Goal: Task Accomplishment & Management: Complete application form

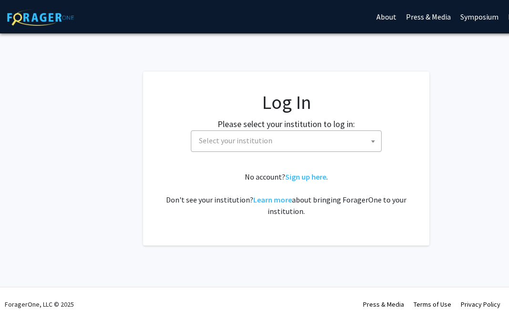
select select
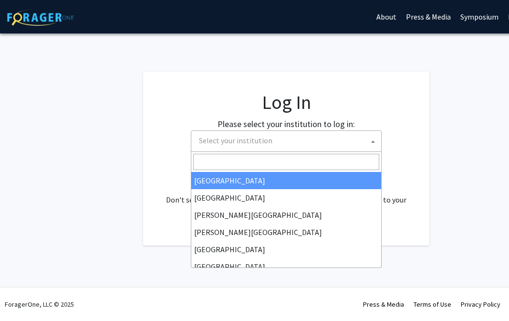
click at [289, 143] on span "Select your institution" at bounding box center [288, 141] width 186 height 20
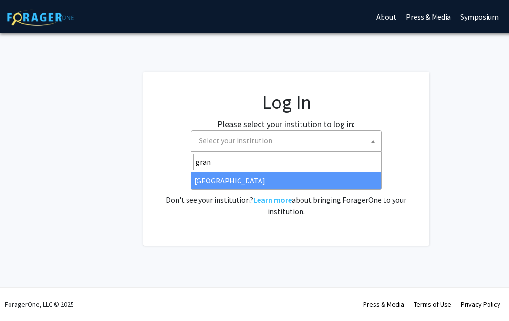
type input "gran"
click at [243, 190] on div "No account? Sign up here . Don't see your institution? Learn more about bringin…" at bounding box center [286, 194] width 248 height 46
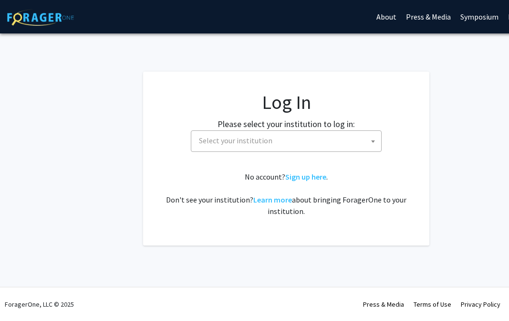
click at [217, 147] on span "Select your institution" at bounding box center [288, 141] width 186 height 20
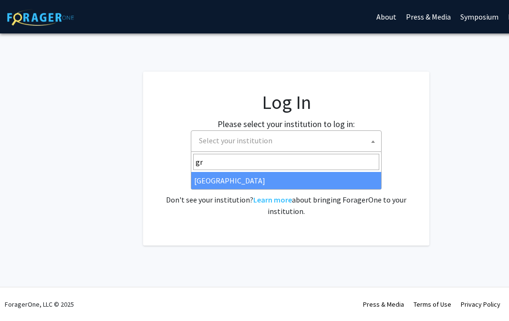
type input "gr"
select select "23"
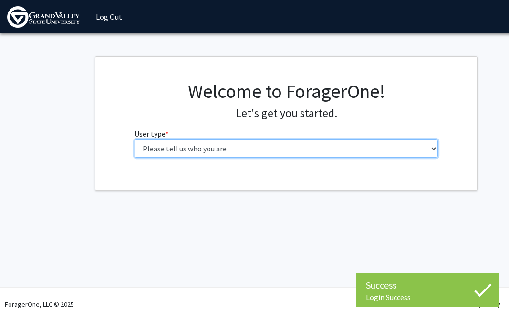
click at [180, 150] on select "Please tell us who you are Undergraduate Student Master's Student Doctoral Cand…" at bounding box center [287, 148] width 304 height 18
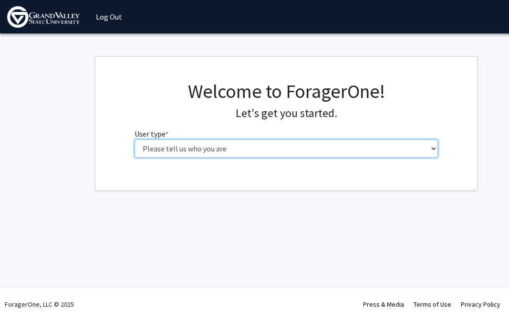
select select "6: adminAssistant"
click at [135, 139] on select "Please tell us who you are Undergraduate Student Master's Student Doctoral Cand…" at bounding box center [287, 148] width 304 height 18
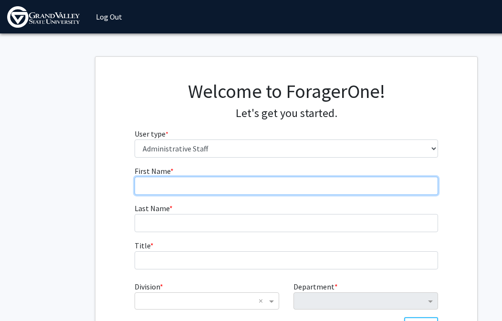
click at [160, 186] on input "First Name * required" at bounding box center [287, 186] width 304 height 18
type input "Corey"
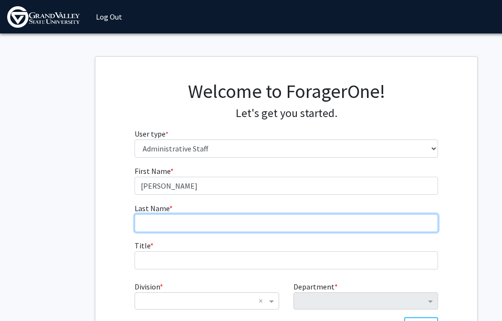
type input "Roberts"
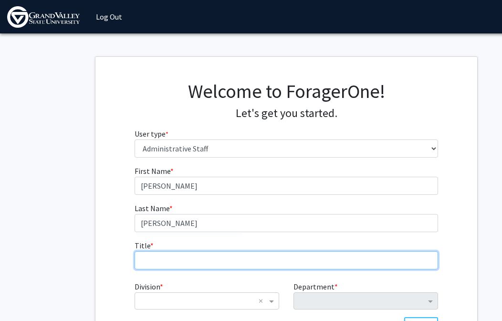
click at [158, 261] on input "Title * required" at bounding box center [287, 260] width 304 height 18
type input "Senior Grant Writer & Research Development Specialist"
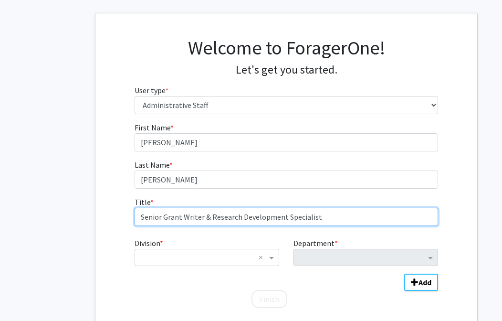
scroll to position [112, 0]
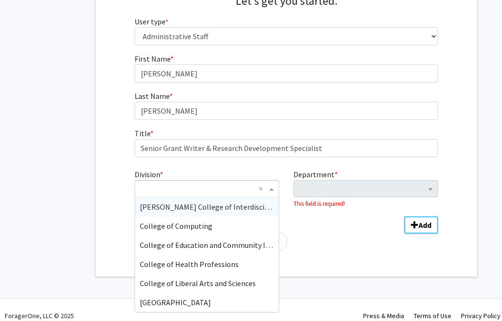
click at [162, 194] on input "Division" at bounding box center [197, 188] width 115 height 11
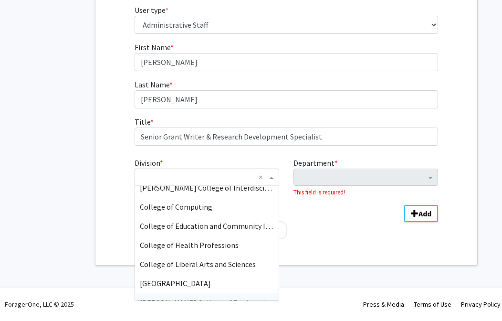
scroll to position [0, 0]
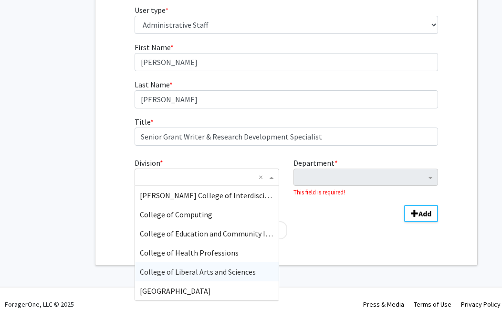
click at [174, 274] on span "College of Liberal Arts and Sciences" at bounding box center [198, 272] width 116 height 10
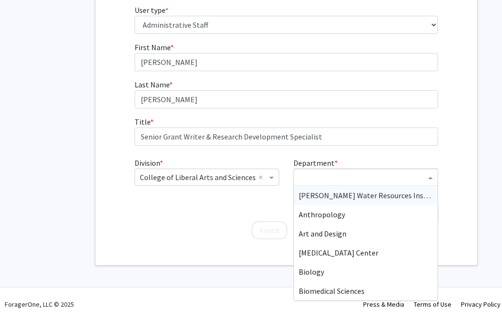
click at [342, 177] on input "Department" at bounding box center [362, 177] width 127 height 11
click at [174, 208] on div "Division * × College of Liberal Arts and Sciences × Department * Annis Water Re…" at bounding box center [287, 184] width 304 height 63
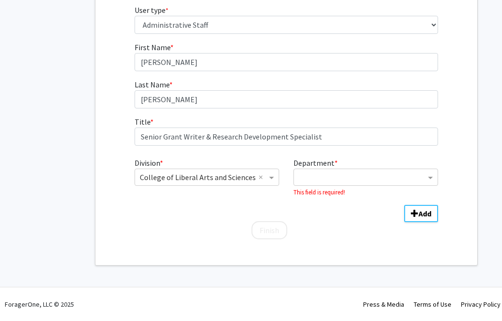
click at [209, 187] on div "Division * × College of Liberal Arts and Sciences ×" at bounding box center [206, 177] width 159 height 40
click at [211, 181] on input "Division" at bounding box center [197, 176] width 115 height 11
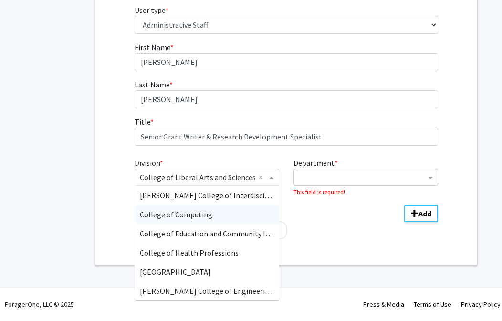
click at [113, 219] on div "First Name * required Corey Last Name * required Roberts Title * required Senio…" at bounding box center [286, 141] width 382 height 199
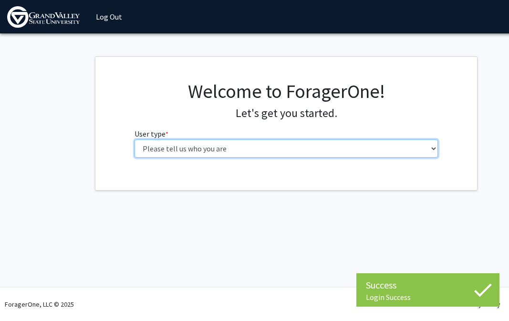
click at [197, 148] on select "Please tell us who you are Undergraduate Student Master's Student Doctoral Cand…" at bounding box center [287, 148] width 304 height 18
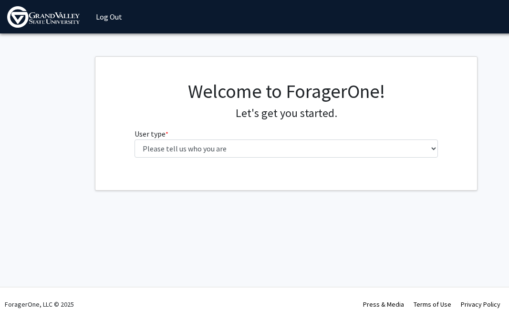
click at [154, 239] on div "Login Success Skip navigation Log Out Complete your profile × To continue, you …" at bounding box center [286, 160] width 573 height 321
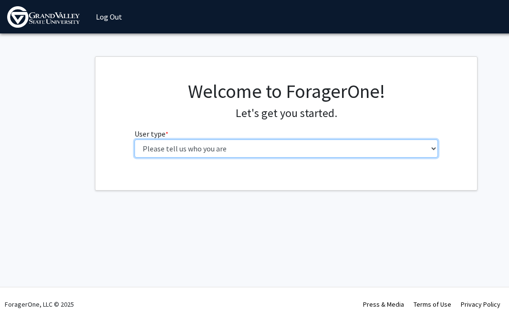
click at [161, 148] on select "Please tell us who you are Undergraduate Student Master's Student Doctoral Cand…" at bounding box center [287, 148] width 304 height 18
select select "6: adminAssistant"
click at [135, 139] on select "Please tell us who you are Undergraduate Student Master's Student Doctoral Cand…" at bounding box center [287, 148] width 304 height 18
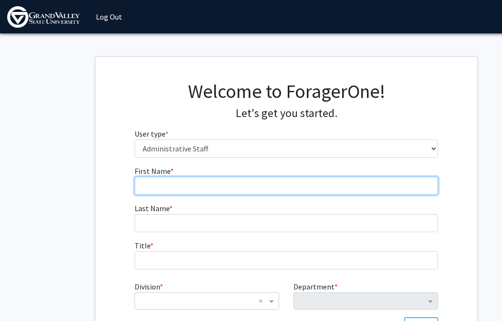
click at [164, 180] on input "First Name * required" at bounding box center [287, 186] width 304 height 18
type input "Corey"
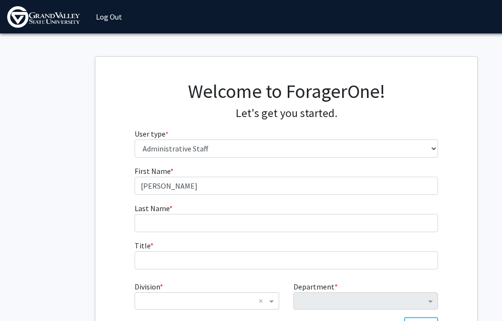
type input "Roberts"
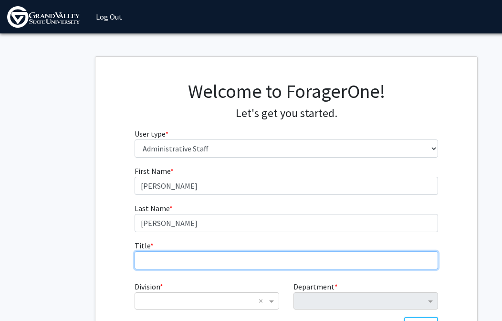
click at [174, 262] on input "Title * required" at bounding box center [287, 260] width 304 height 18
type input "Senior Grant Writer & Research Development Specialist"
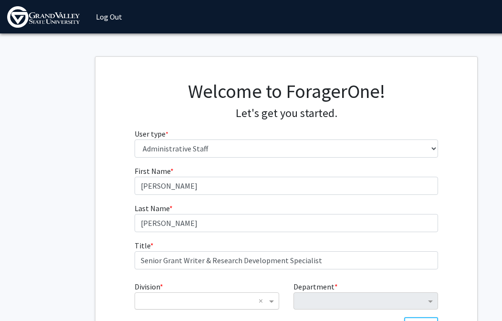
click at [178, 301] on input "Division" at bounding box center [197, 300] width 115 height 11
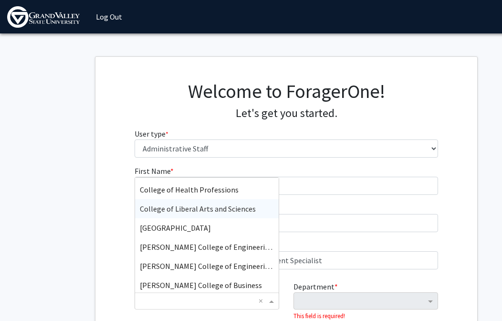
scroll to position [76, 0]
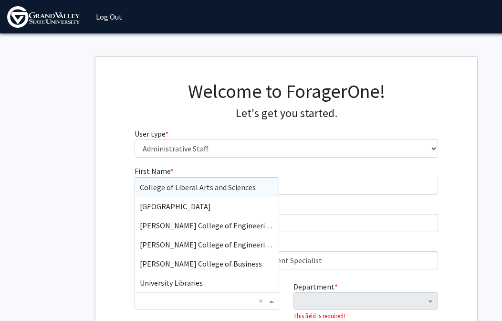
click at [188, 186] on span "College of Liberal Arts and Sciences" at bounding box center [198, 187] width 116 height 10
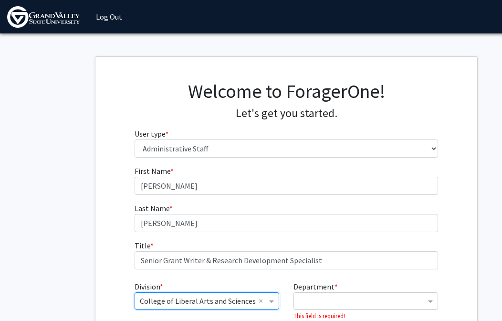
click at [358, 303] on input "Department" at bounding box center [362, 300] width 127 height 11
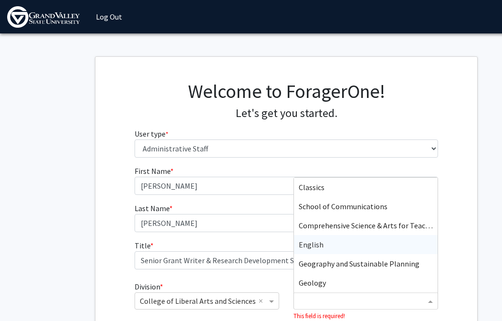
scroll to position [334, 0]
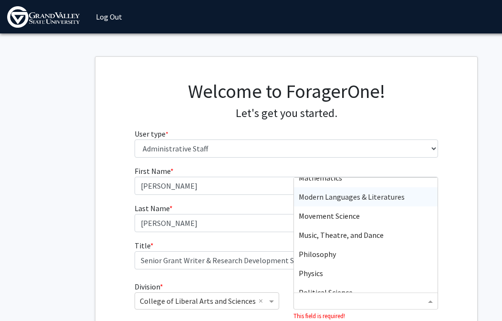
click at [322, 196] on span "Modern Languages & Literatures" at bounding box center [352, 197] width 106 height 10
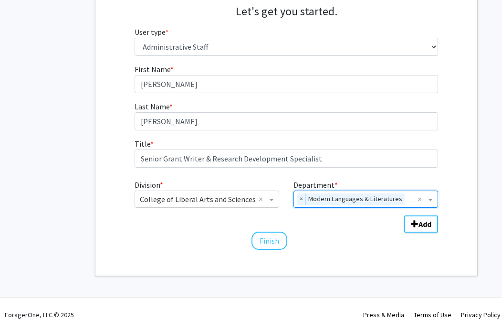
scroll to position [112, 0]
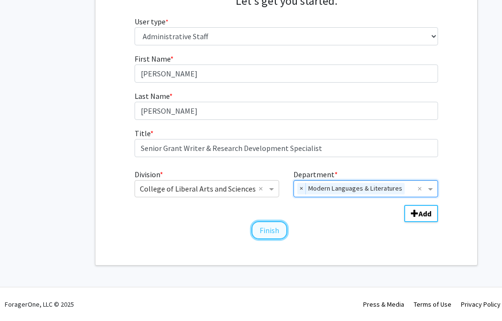
click at [264, 230] on button "Finish" at bounding box center [270, 230] width 36 height 18
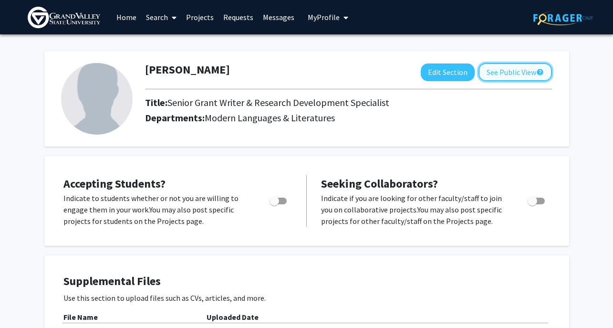
click at [509, 67] on button "See Public View help" at bounding box center [516, 72] width 74 height 18
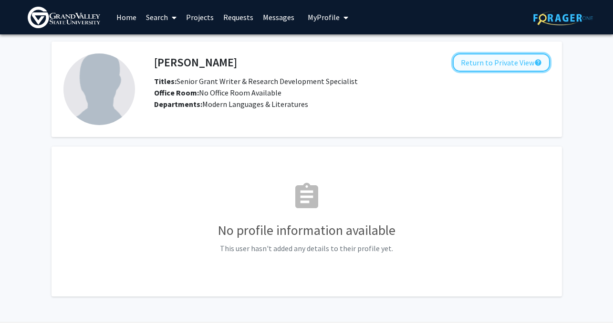
click at [469, 64] on button "Return to Private View help" at bounding box center [501, 62] width 97 height 18
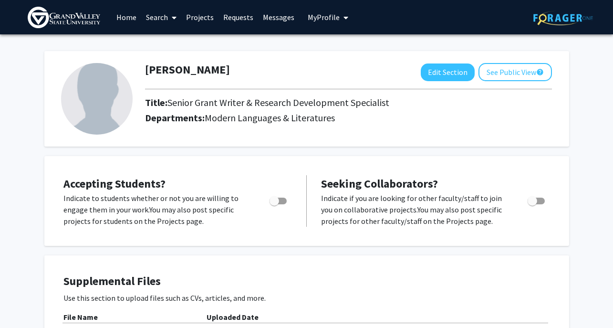
click at [214, 17] on link "Projects" at bounding box center [199, 16] width 37 height 33
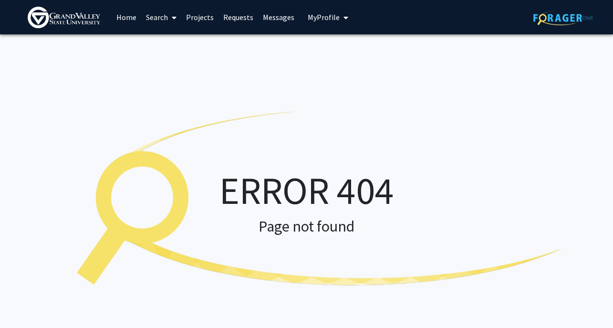
click at [124, 19] on link "Home" at bounding box center [127, 16] width 30 height 33
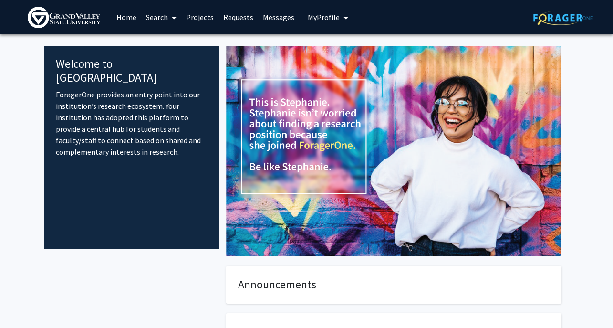
click at [317, 13] on span "My Profile" at bounding box center [324, 17] width 32 height 10
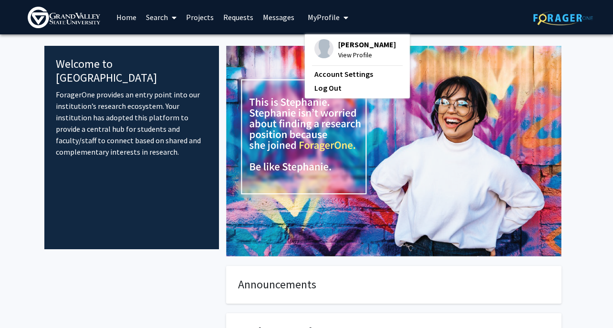
click at [325, 94] on div "Corey Roberts View Profile Account Settings Log Out" at bounding box center [357, 66] width 105 height 64
click at [327, 93] on link "Log Out" at bounding box center [358, 87] width 86 height 11
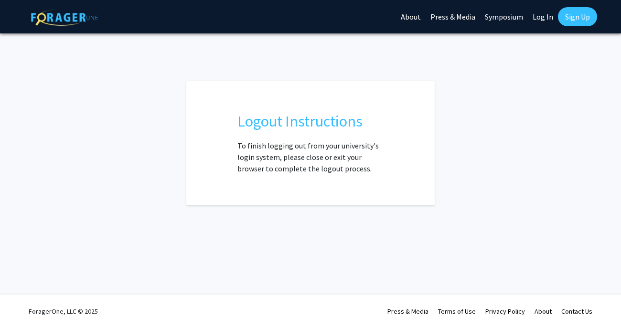
click at [537, 16] on link "Log In" at bounding box center [542, 16] width 30 height 33
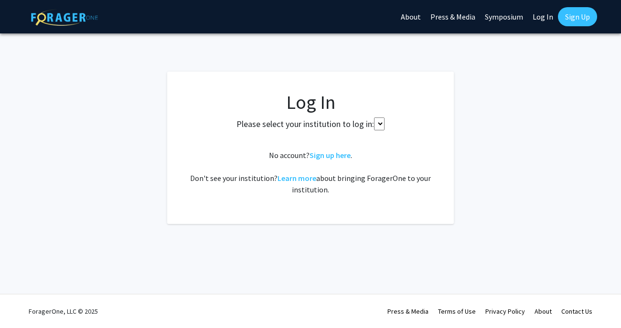
select select
